Goal: Complete application form

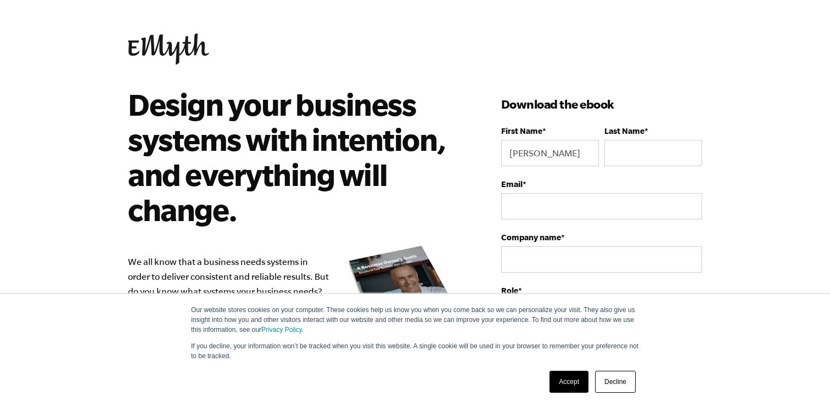
click at [638, 142] on input "Last Name *" at bounding box center [653, 153] width 98 height 26
type input "[PERSON_NAME]"
click at [569, 207] on input "Email *" at bounding box center [601, 206] width 201 height 26
type input "[PERSON_NAME][EMAIL_ADDRESS][DOMAIN_NAME]"
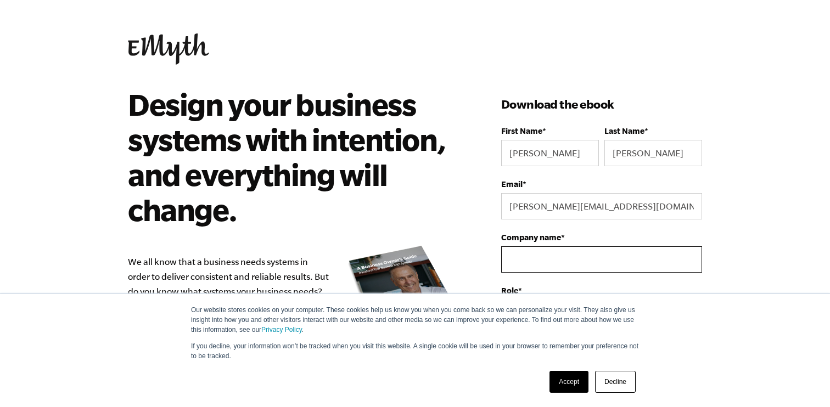
click at [559, 260] on input "Company name *" at bounding box center [601, 259] width 201 height 26
type input "State 48 Garage Doors"
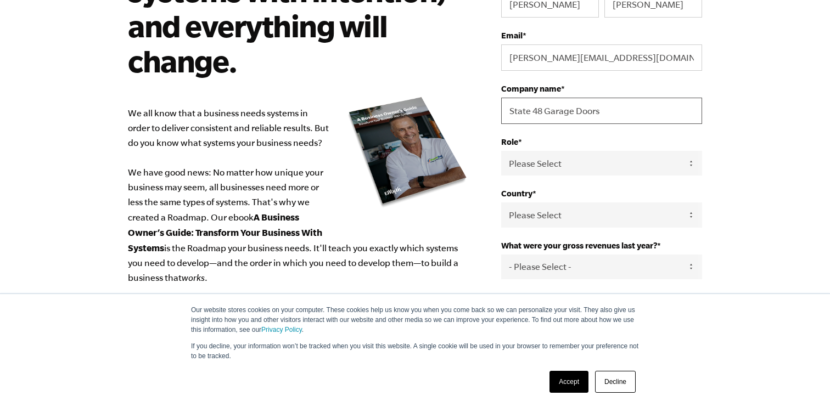
scroll to position [152, 0]
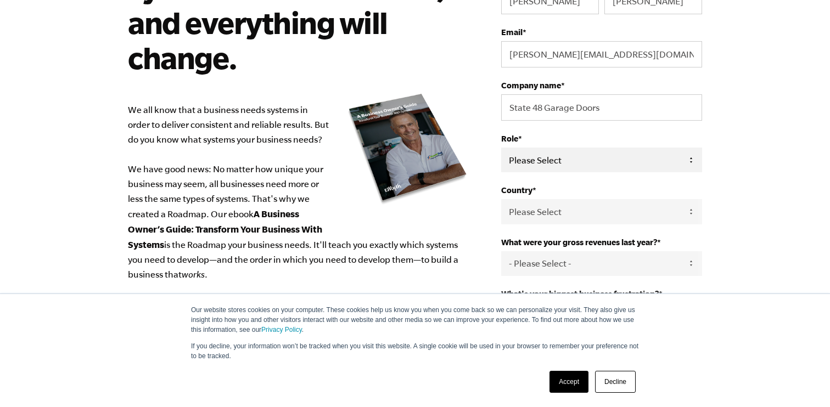
click at [579, 159] on select "Please Select Owner Partner / Co-Owner Executive Employee / Other" at bounding box center [601, 160] width 201 height 25
select select "Owner"
click at [501, 148] on select "Please Select Owner Partner / Co-Owner Executive Employee / Other" at bounding box center [601, 160] width 201 height 25
click at [579, 215] on select "Please Select [GEOGRAPHIC_DATA] [GEOGRAPHIC_DATA] [GEOGRAPHIC_DATA] [GEOGRAPHIC…" at bounding box center [601, 211] width 201 height 25
select select "[GEOGRAPHIC_DATA]"
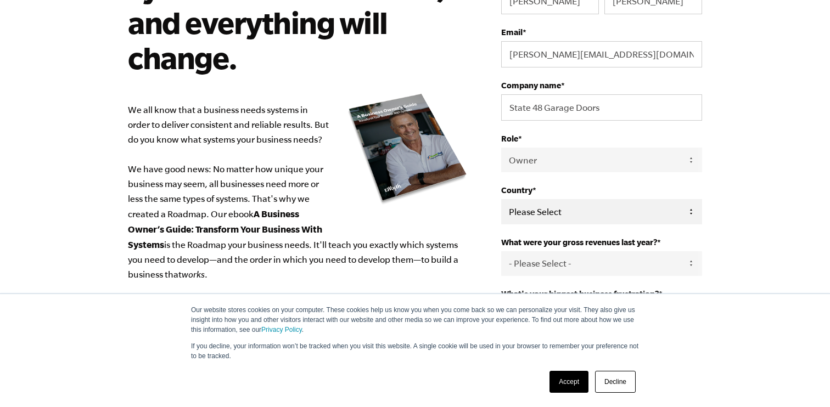
click at [501, 201] on select "Please Select [GEOGRAPHIC_DATA] [GEOGRAPHIC_DATA] [GEOGRAPHIC_DATA] [GEOGRAPHIC…" at bounding box center [601, 211] width 201 height 25
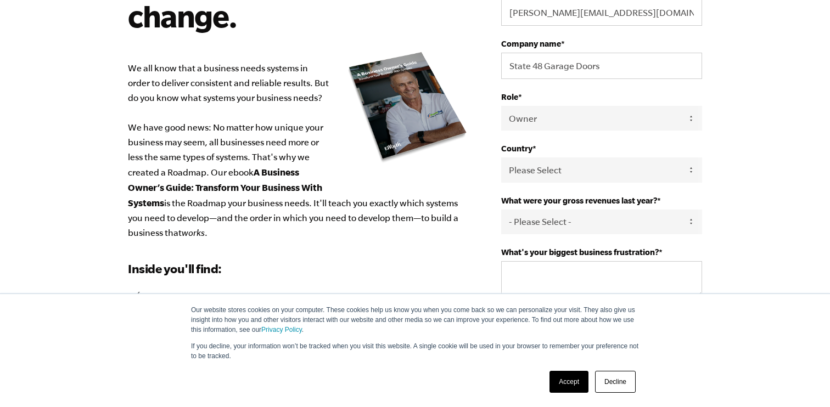
scroll to position [196, 0]
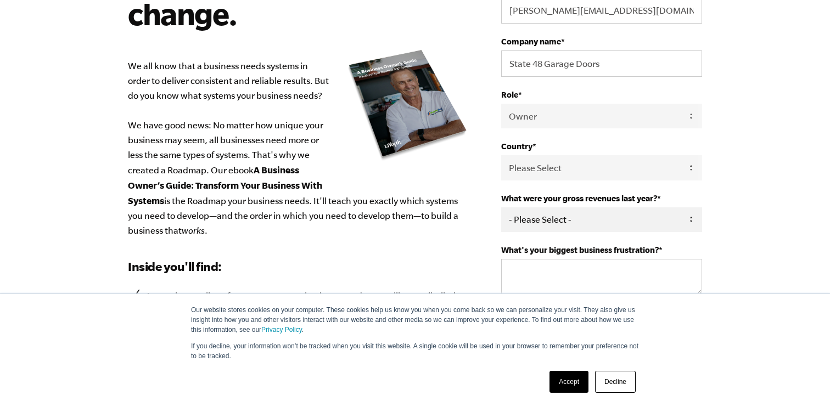
click at [570, 222] on select "- Please Select - 0-75K 76-150K 151-275K 276-500K 501-750K 751-1M 1-2.5M 2.5-5M…" at bounding box center [601, 219] width 201 height 25
select select "1-2.5M"
click at [501, 211] on select "- Please Select - 0-75K 76-150K 151-275K 276-500K 501-750K 751-1M 1-2.5M 2.5-5M…" at bounding box center [601, 219] width 201 height 25
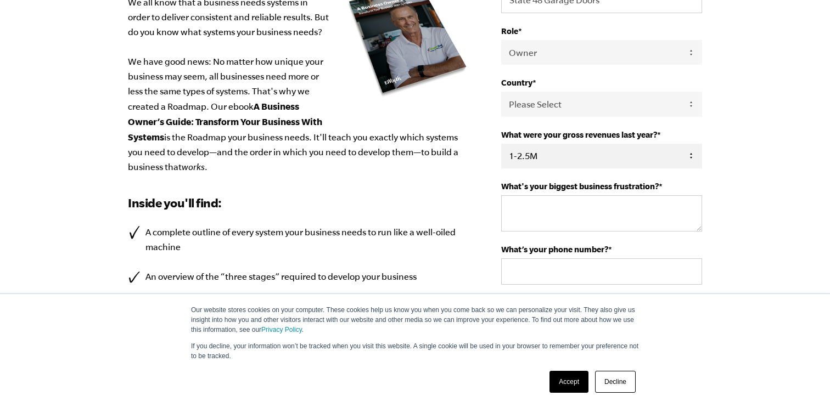
scroll to position [260, 0]
click at [587, 218] on textarea "What's your biggest business frustration? *" at bounding box center [601, 213] width 201 height 36
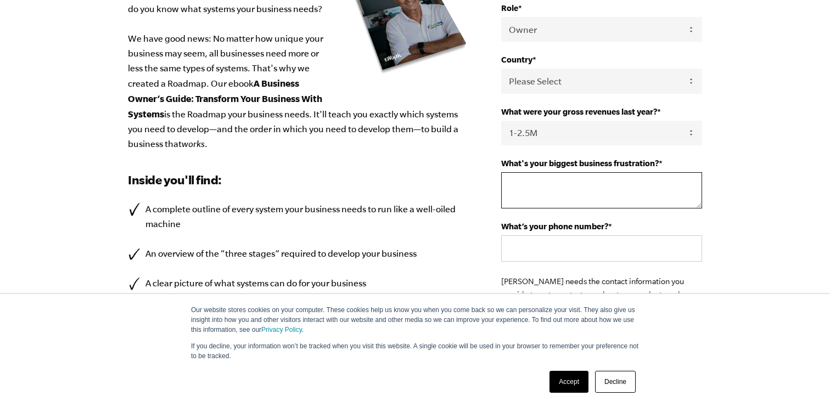
scroll to position [279, 0]
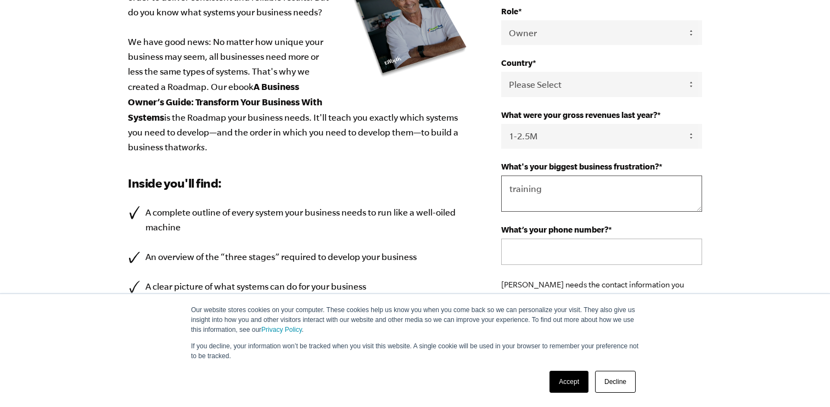
type textarea "training"
click at [596, 265] on input "What’s your phone number? *" at bounding box center [601, 252] width 201 height 26
type input "4807986517"
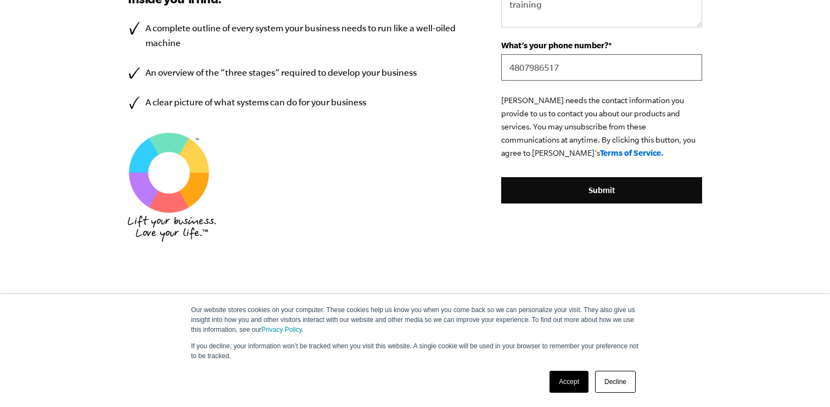
scroll to position [479, 0]
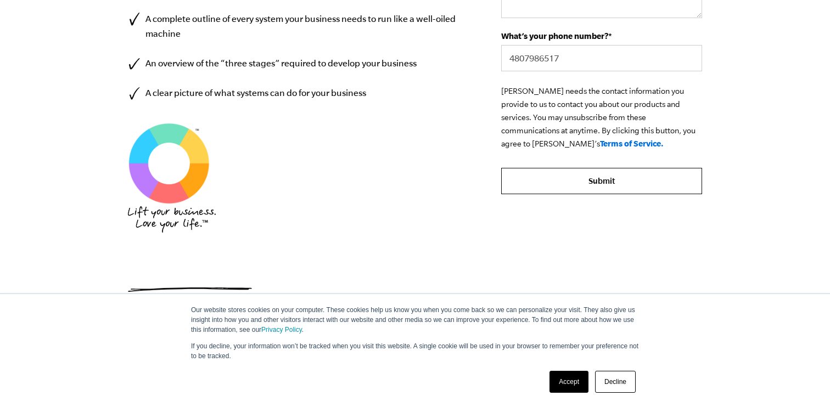
click at [586, 183] on input "Submit" at bounding box center [601, 181] width 201 height 26
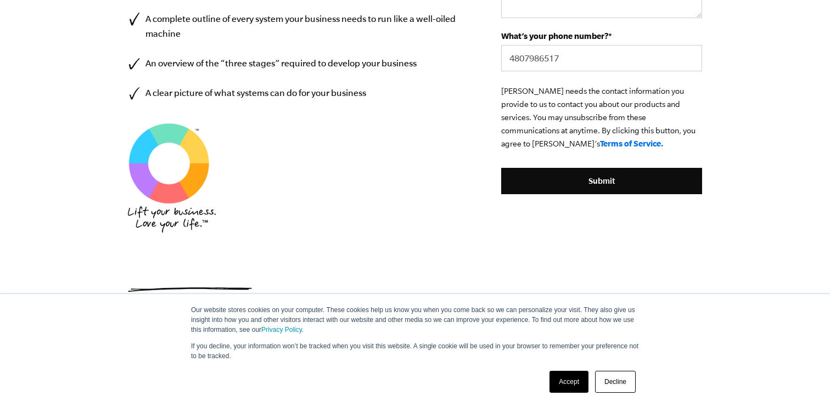
click at [624, 381] on link "Decline" at bounding box center [615, 382] width 41 height 22
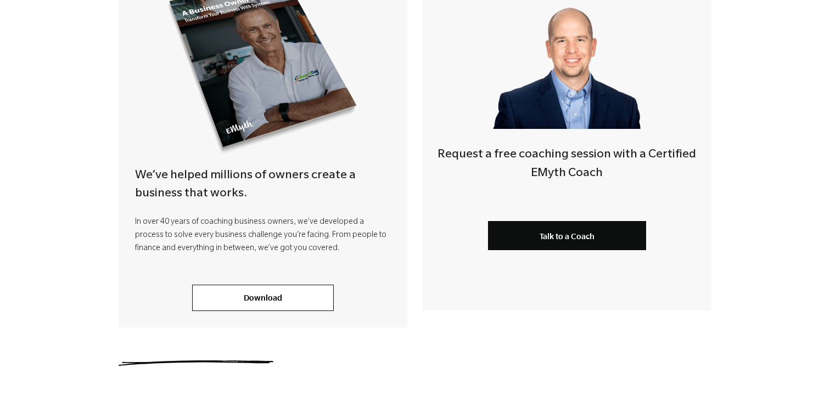
scroll to position [378, 0]
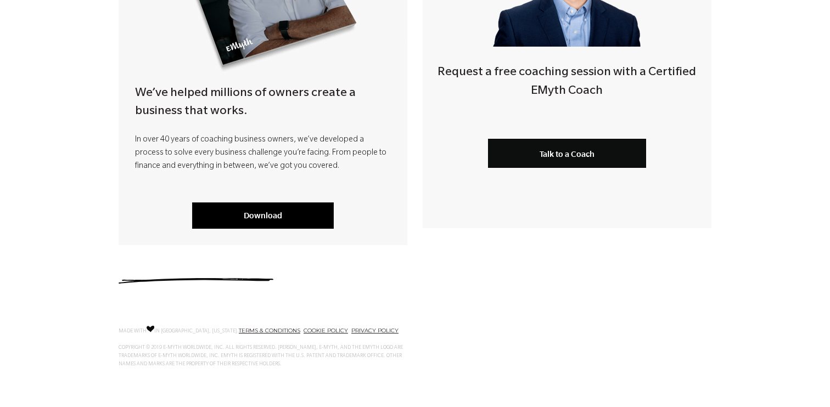
click at [261, 216] on link "Download" at bounding box center [263, 216] width 142 height 26
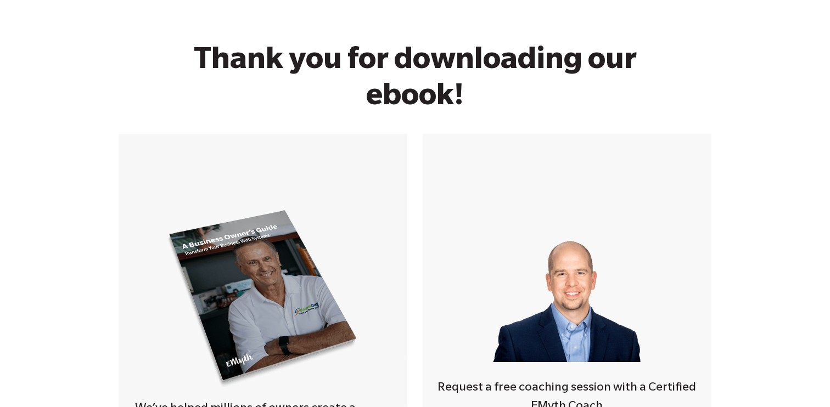
scroll to position [0, 0]
